Goal: Find specific page/section: Find specific page/section

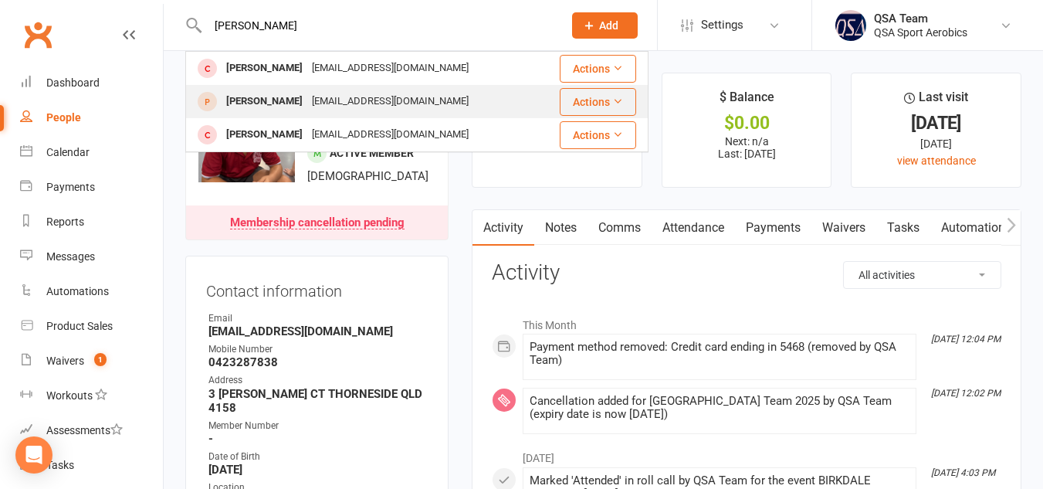
type input "[PERSON_NAME]"
click at [354, 92] on div "[EMAIL_ADDRESS][DOMAIN_NAME]" at bounding box center [390, 101] width 166 height 22
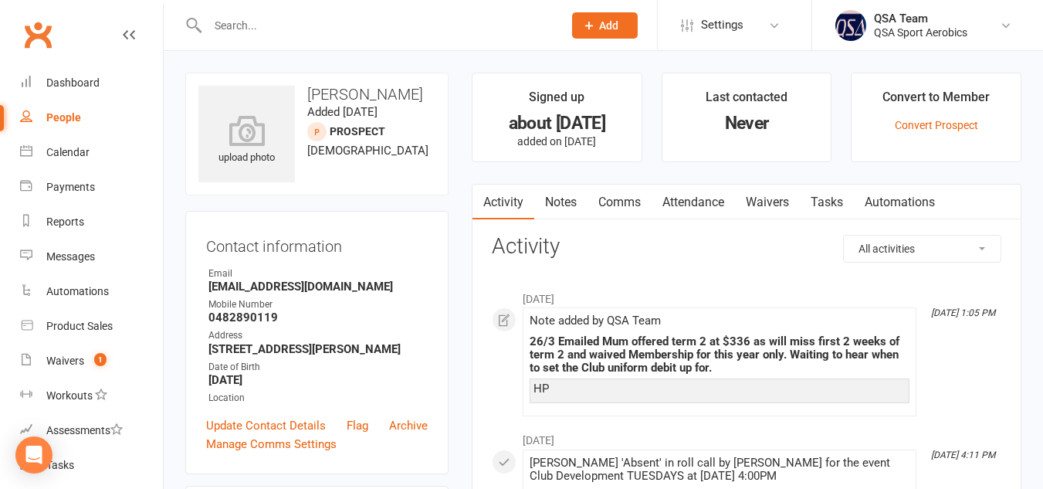
click at [279, 27] on input "text" at bounding box center [377, 26] width 349 height 22
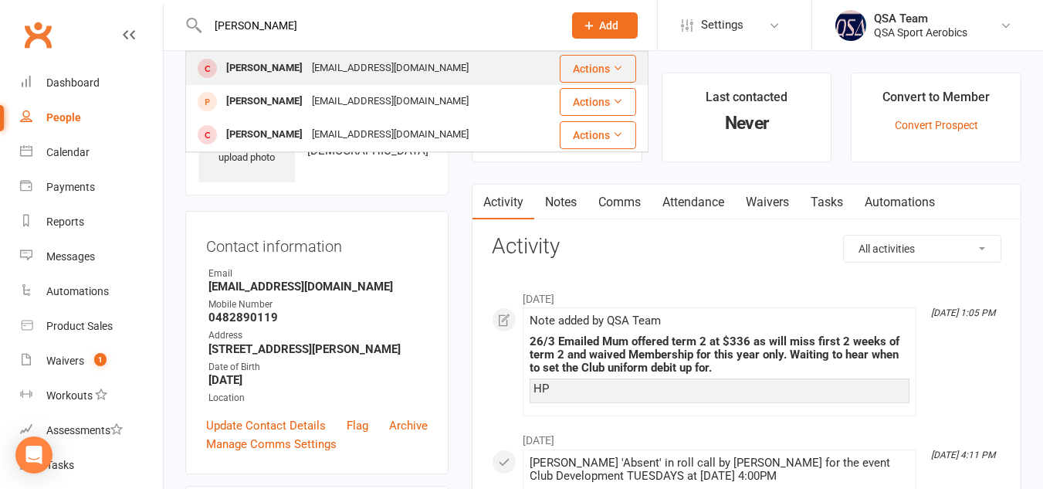
type input "[PERSON_NAME]"
click at [285, 57] on div "[PERSON_NAME]" at bounding box center [265, 68] width 86 height 22
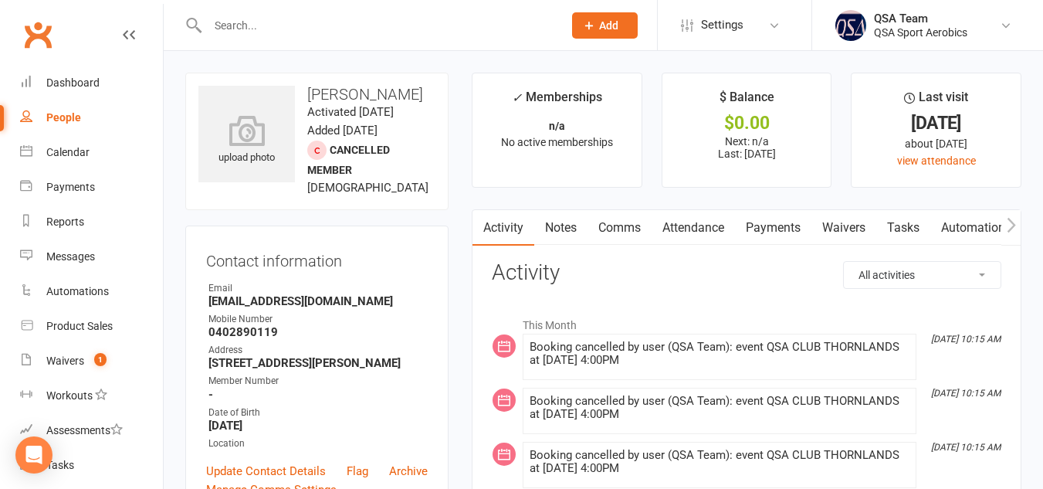
click at [572, 228] on link "Notes" at bounding box center [560, 228] width 53 height 36
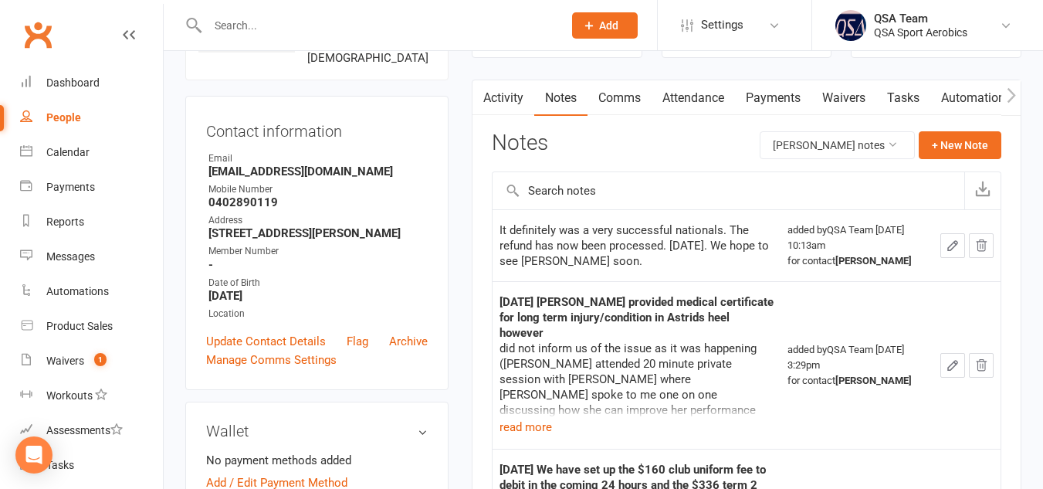
scroll to position [131, 0]
click at [531, 417] on button "read more" at bounding box center [526, 426] width 53 height 19
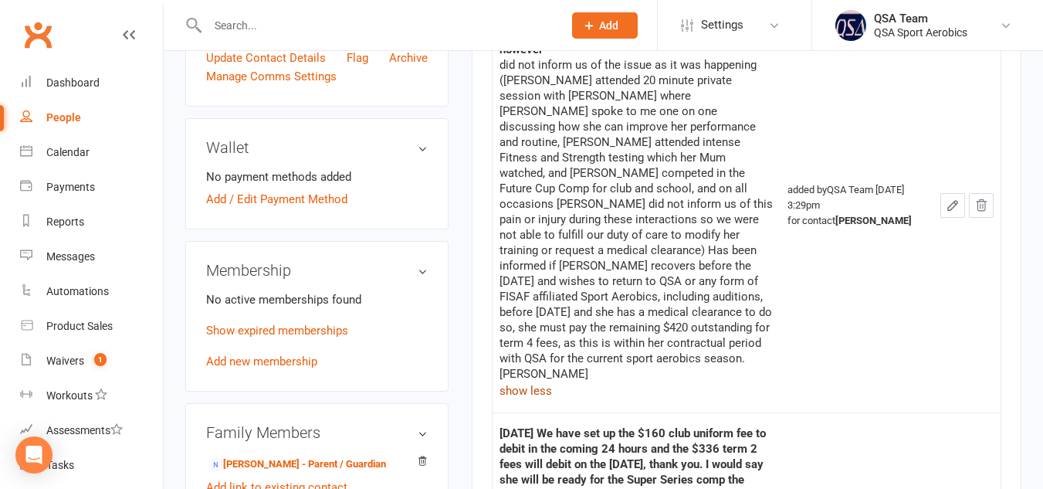
scroll to position [0, 0]
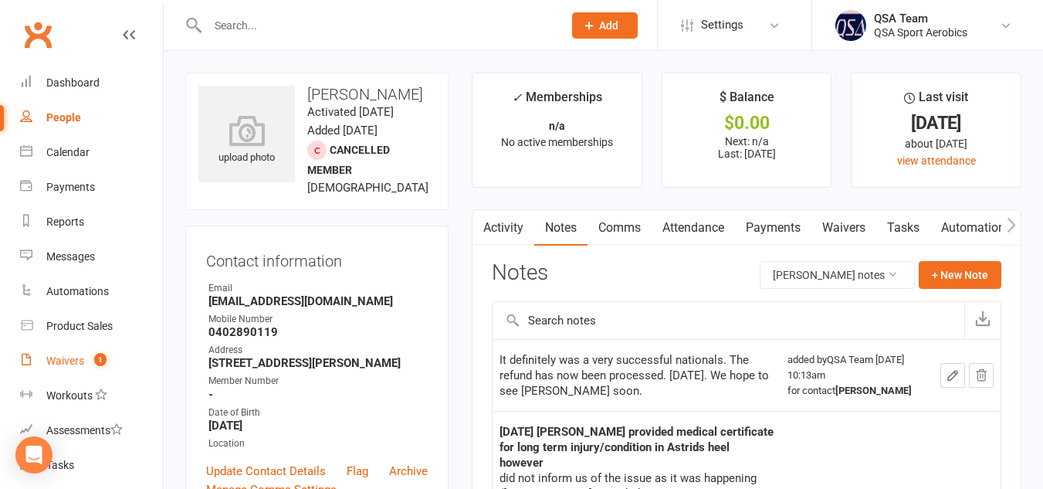
click at [45, 361] on link "Waivers 1" at bounding box center [91, 361] width 143 height 35
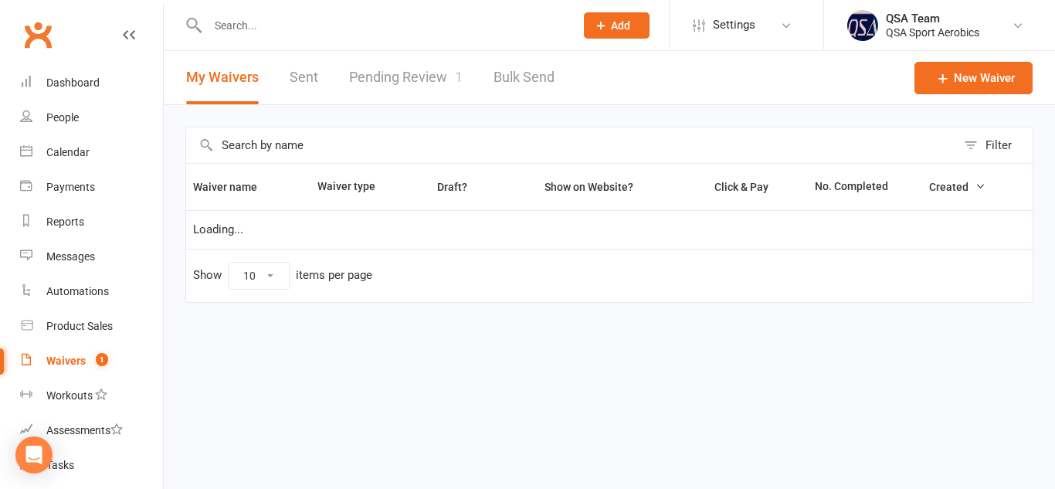
click at [416, 73] on link "Pending Review 1" at bounding box center [406, 77] width 114 height 53
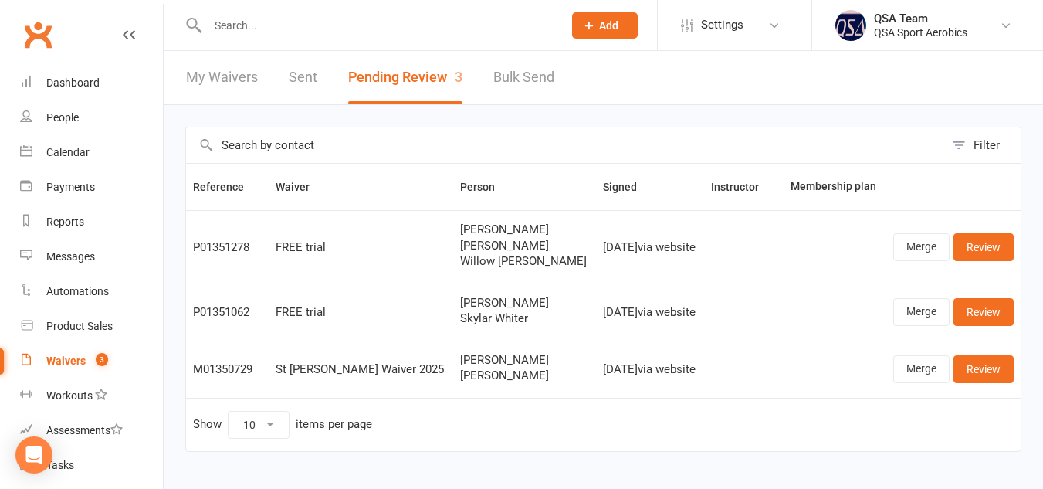
click at [225, 68] on link "My Waivers" at bounding box center [222, 77] width 72 height 53
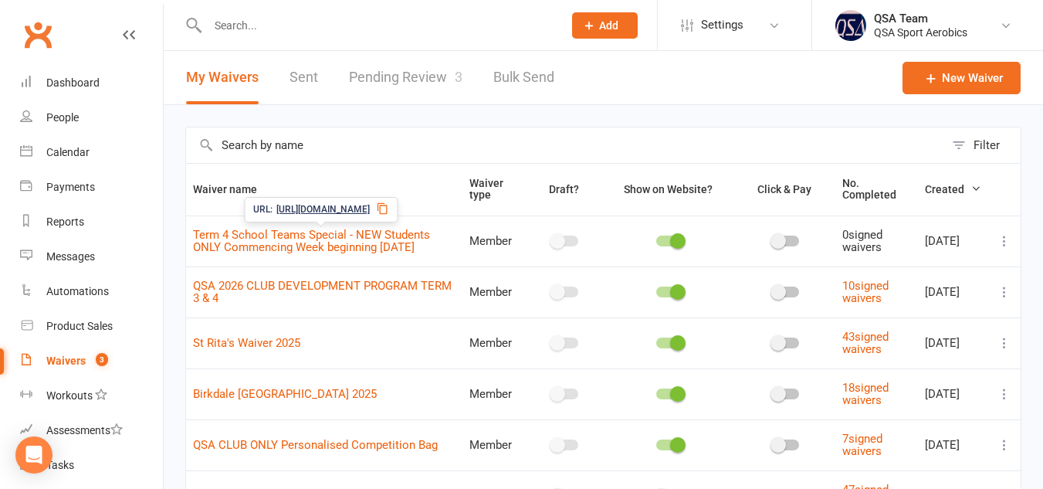
click at [370, 209] on span "[URL][DOMAIN_NAME]" at bounding box center [322, 209] width 93 height 15
